Goal: Task Accomplishment & Management: Use online tool/utility

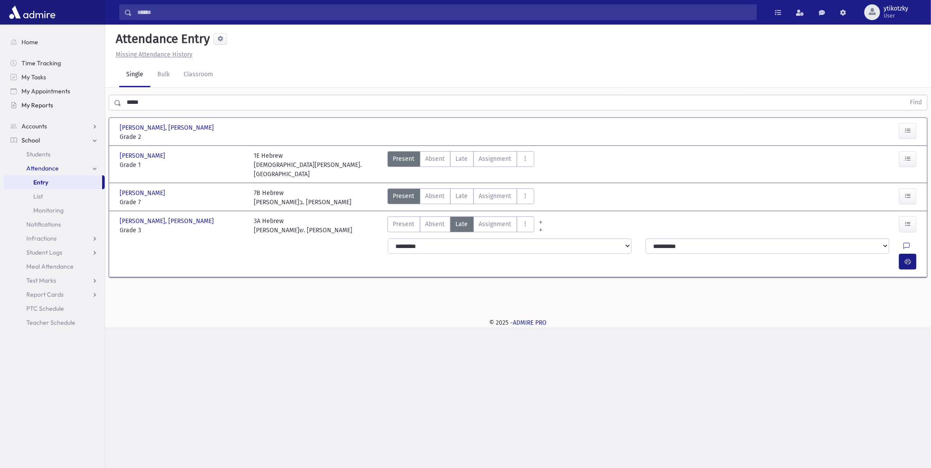
drag, startPoint x: 167, startPoint y: 110, endPoint x: 45, endPoint y: 103, distance: 122.5
click at [50, 103] on div "Search Results All Accounts" at bounding box center [465, 234] width 931 height 468
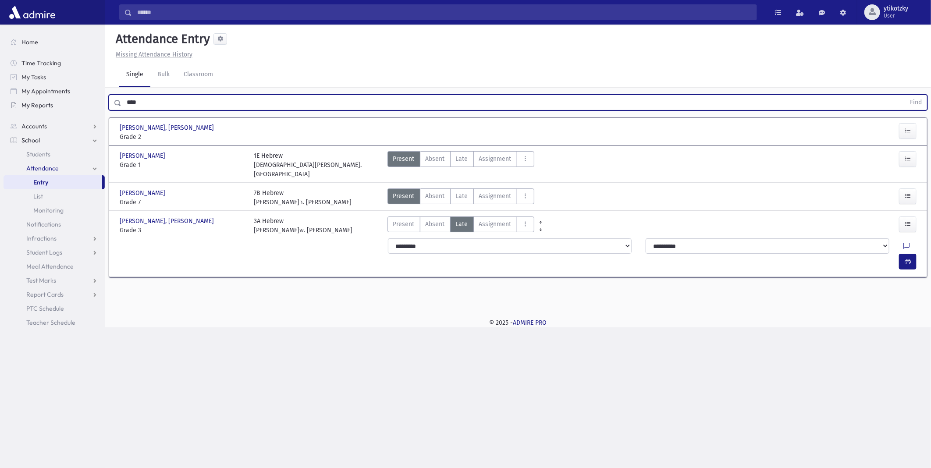
type input "****"
click at [905, 95] on button "Find" at bounding box center [916, 102] width 22 height 15
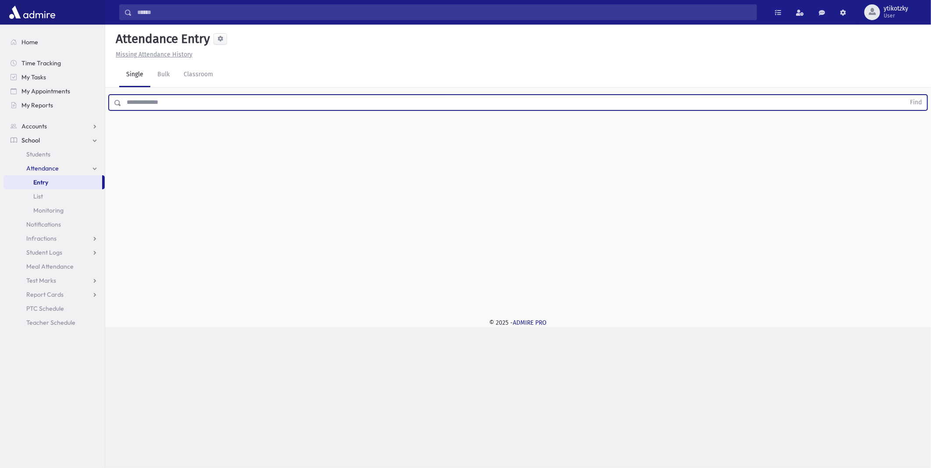
click at [313, 96] on input "text" at bounding box center [513, 103] width 784 height 16
click at [905, 95] on button "Find" at bounding box center [916, 102] width 22 height 15
click at [914, 161] on button "button" at bounding box center [908, 159] width 18 height 16
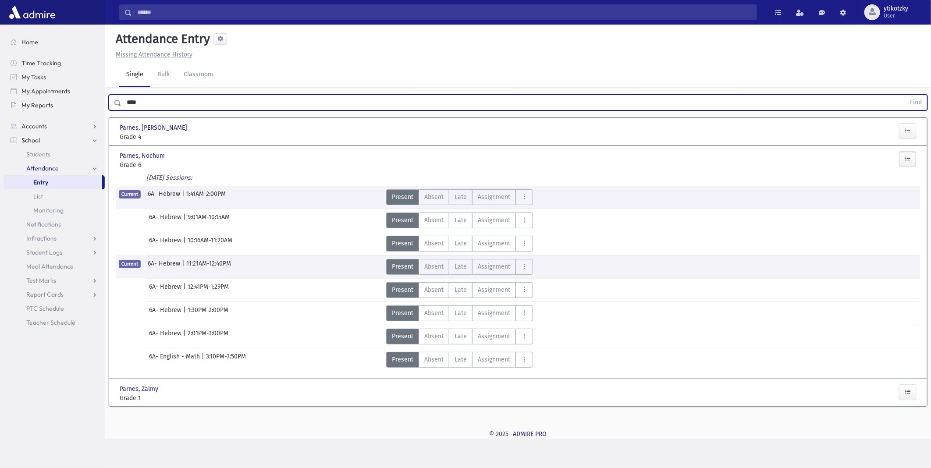
drag, startPoint x: 146, startPoint y: 101, endPoint x: 13, endPoint y: 105, distance: 132.9
click at [25, 103] on div "Search Results All Accounts" at bounding box center [465, 234] width 931 height 468
type input "*****"
click at [905, 95] on button "Find" at bounding box center [916, 102] width 22 height 15
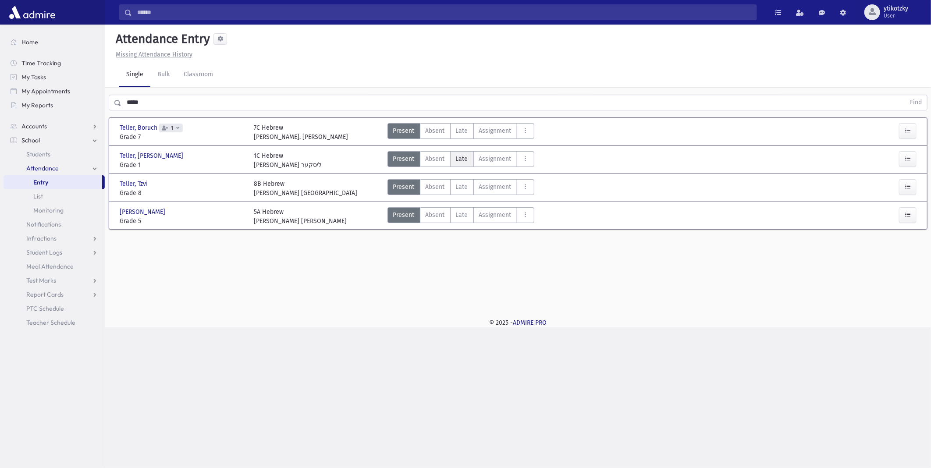
click at [466, 160] on span "Late" at bounding box center [462, 158] width 12 height 9
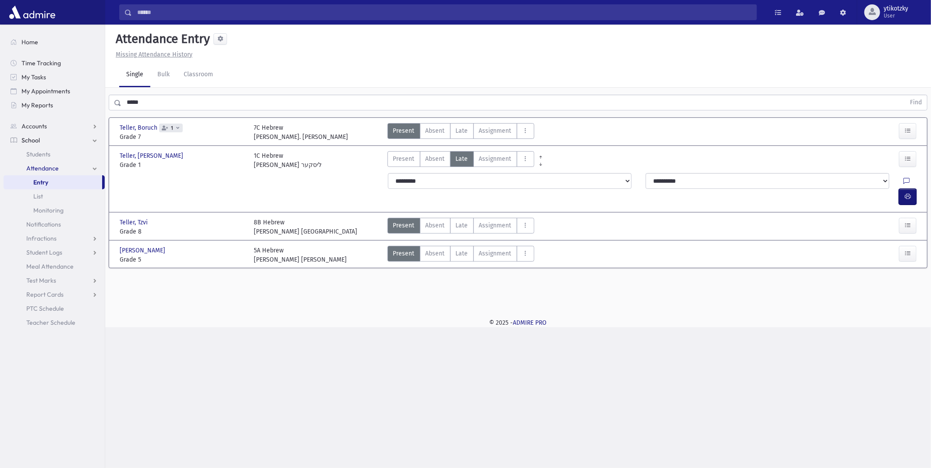
click at [917, 189] on button "button" at bounding box center [908, 197] width 18 height 16
